Goal: Transaction & Acquisition: Purchase product/service

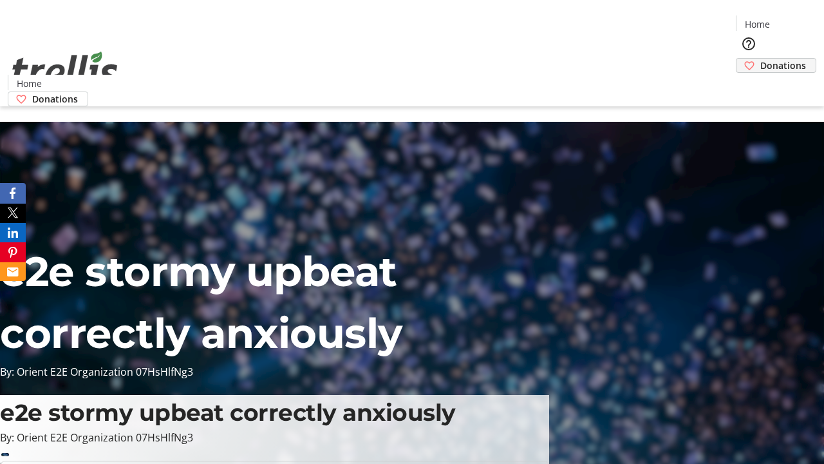
click at [761, 59] on span "Donations" at bounding box center [784, 66] width 46 height 14
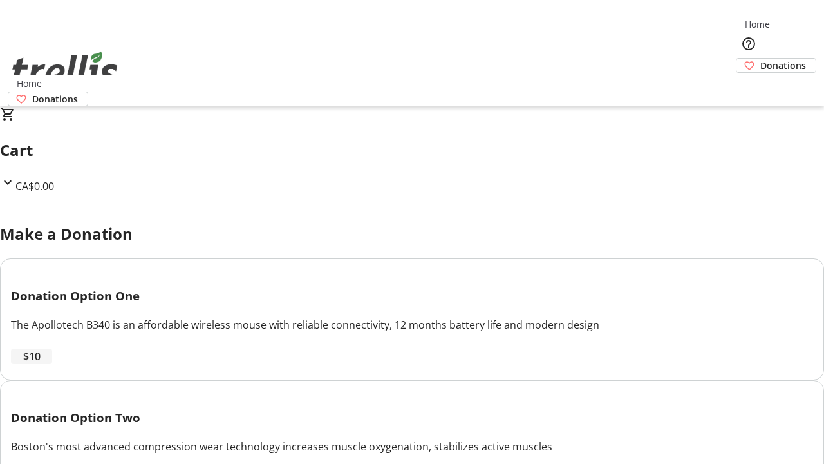
click at [41, 364] on span "$10" at bounding box center [31, 355] width 17 height 15
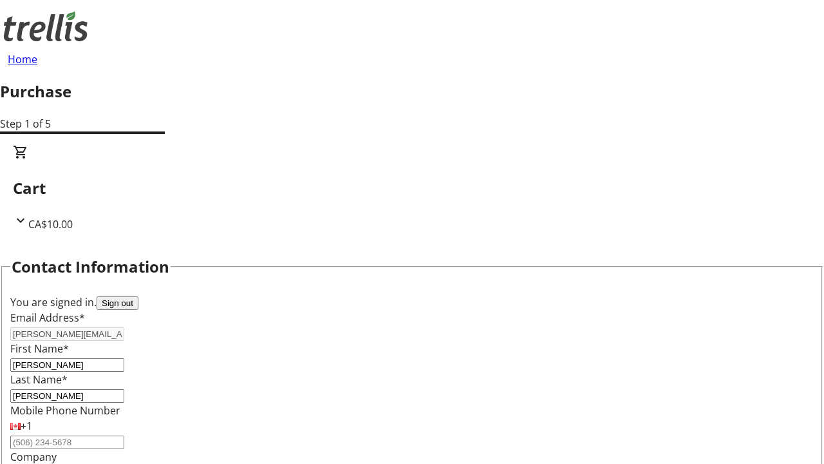
select select "CA"
type input "[STREET_ADDRESS][PERSON_NAME]"
type input "Kelowna"
select select "BC"
type input "Kelowna"
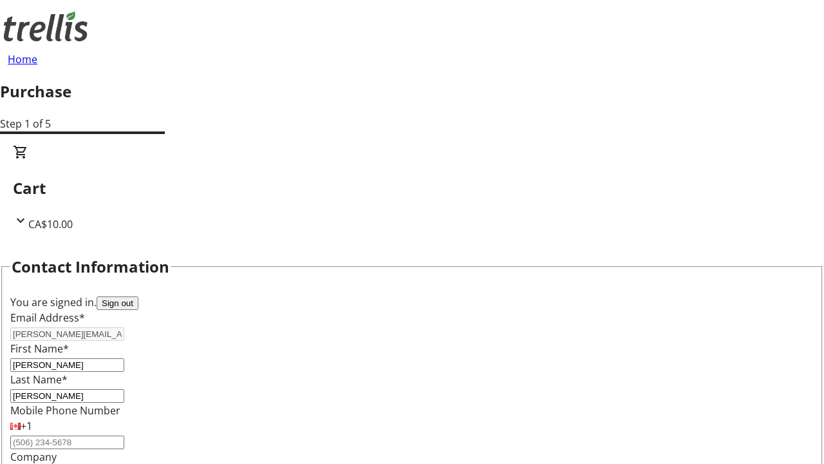
type input "V1Y 0C2"
